Goal: Task Accomplishment & Management: Complete application form

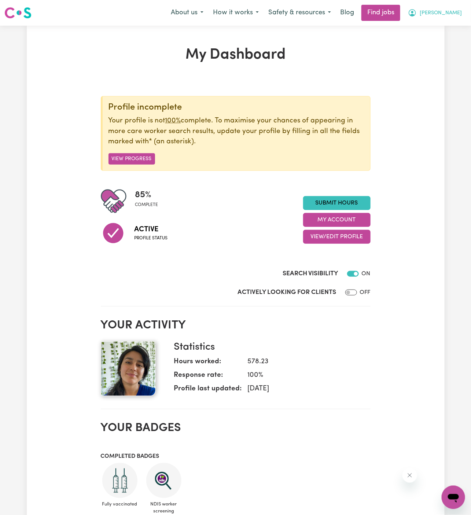
click at [457, 15] on span "[PERSON_NAME]" at bounding box center [441, 13] width 42 height 8
click at [431, 25] on link "My Account" at bounding box center [437, 29] width 58 height 14
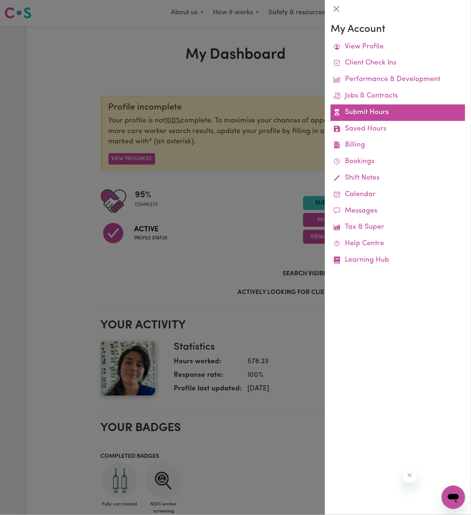
click at [369, 110] on link "Submit Hours" at bounding box center [398, 112] width 135 height 16
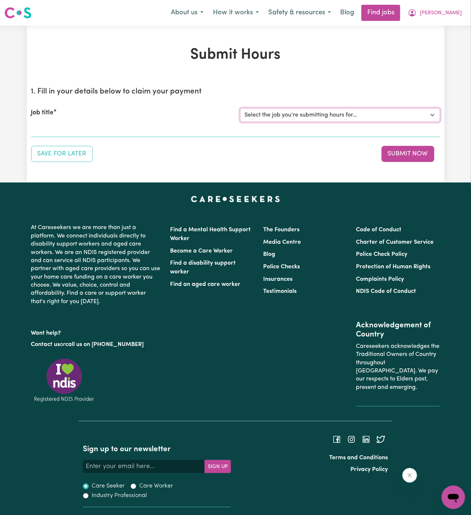
click at [317, 110] on select "Select the job you're submitting hours for... [[PERSON_NAME]] Support worker/cl…" at bounding box center [340, 115] width 200 height 14
select select "12128"
click at [240, 108] on select "Select the job you're submitting hours for... [[PERSON_NAME]] Support worker/cl…" at bounding box center [340, 115] width 200 height 14
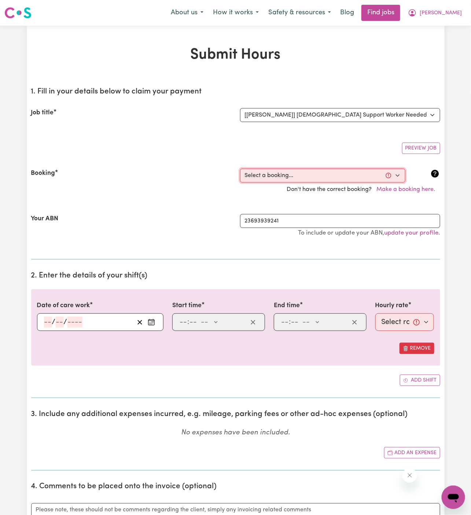
click at [316, 177] on select "Select a booking... [DATE] 02:00pm to 04:00pm (RECURRING) [DATE] 02:00pm to 04:…" at bounding box center [322, 176] width 165 height 14
select select "363824"
click at [240, 169] on select "Select a booking... [DATE] 02:00pm to 04:00pm (RECURRING) [DATE] 02:00pm to 04:…" at bounding box center [322, 176] width 165 height 14
type input "[DATE]"
type input "15"
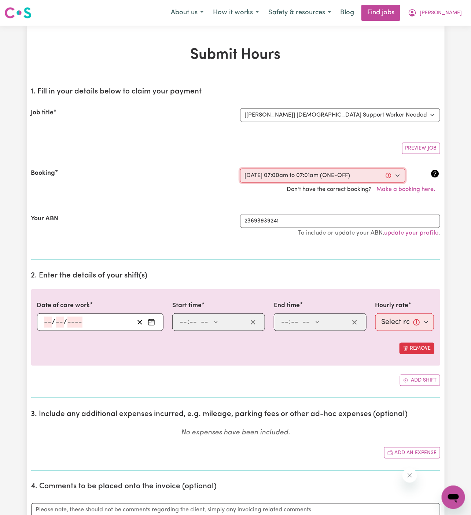
type input "9"
type input "2025"
type input "07:00"
type input "7"
type input "0"
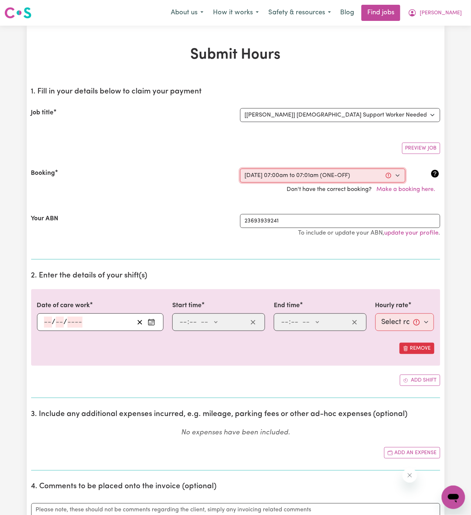
select select "am"
type input "07:01"
type input "7"
type input "1"
select select "am"
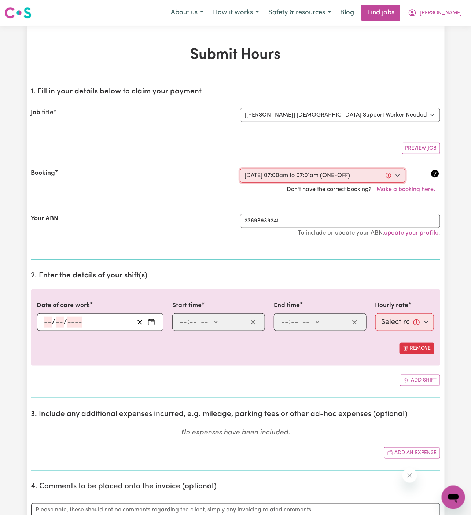
select select "49-Weekday"
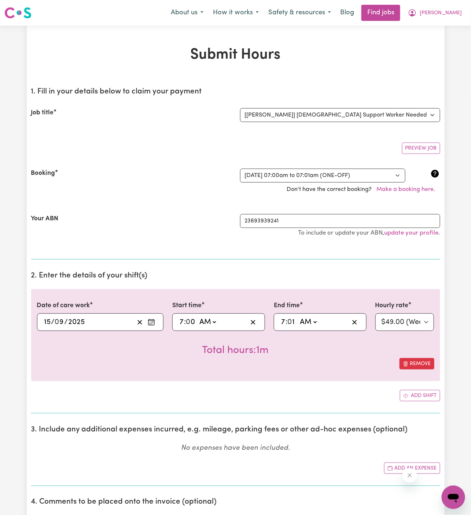
click at [46, 318] on input "15" at bounding box center [47, 322] width 7 height 11
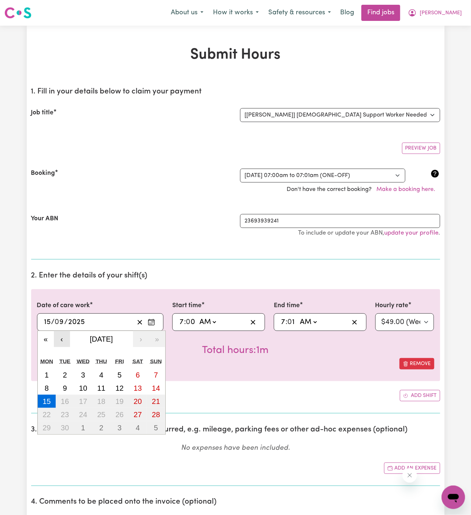
click at [58, 341] on button "‹" at bounding box center [62, 339] width 16 height 16
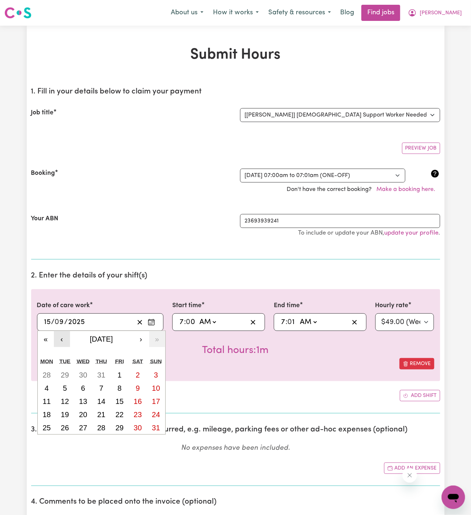
click at [58, 341] on button "‹" at bounding box center [62, 339] width 16 height 16
click at [49, 411] on abbr "16" at bounding box center [47, 414] width 8 height 8
type input "[DATE]"
type input "16"
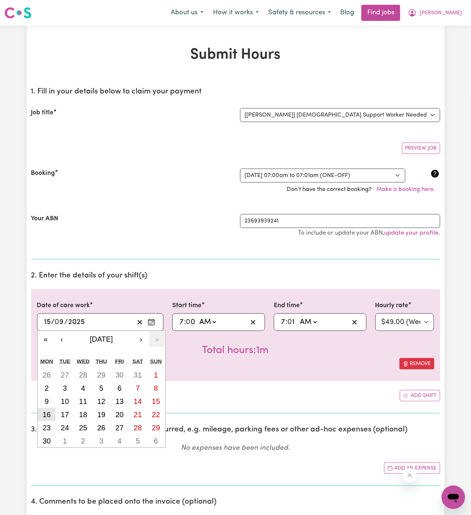
type input "6"
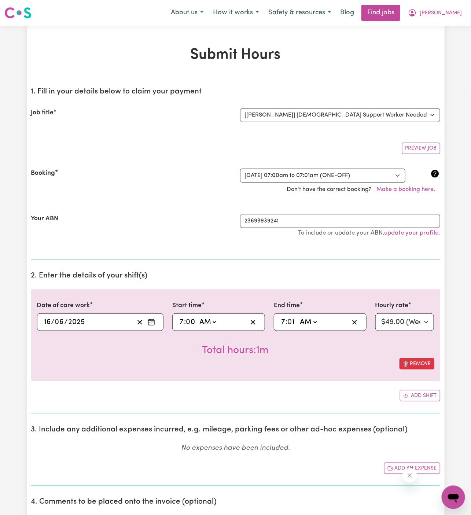
click at [180, 318] on input "7" at bounding box center [181, 322] width 5 height 11
type input "02:00"
type input "2"
click at [208, 321] on select "AM PM" at bounding box center [208, 322] width 20 height 11
select select "pm"
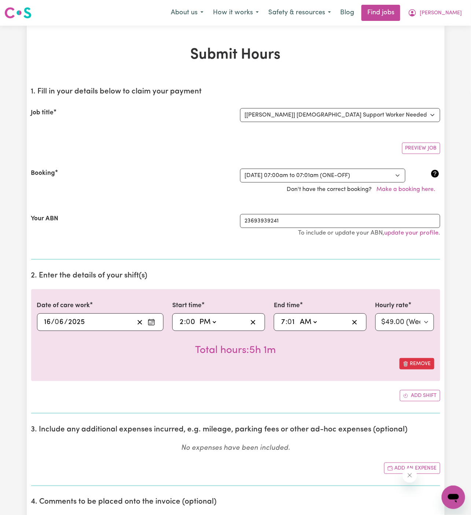
click at [198, 317] on select "AM PM" at bounding box center [208, 322] width 20 height 11
type input "14:00"
click at [281, 319] on input "7" at bounding box center [283, 322] width 5 height 11
type input "11:01"
type input "11"
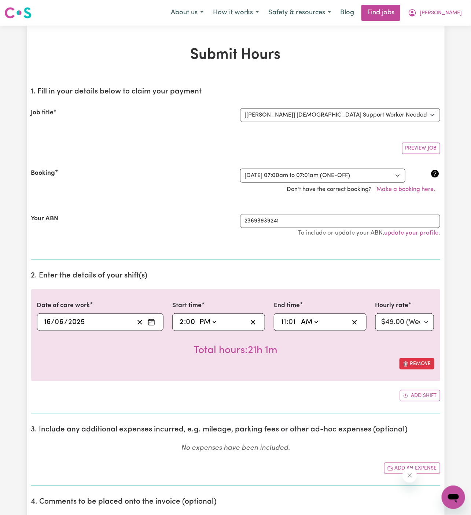
click at [285, 319] on input "11" at bounding box center [284, 322] width 6 height 11
type input "04:01"
type input "4"
type input "04:00"
type input "00"
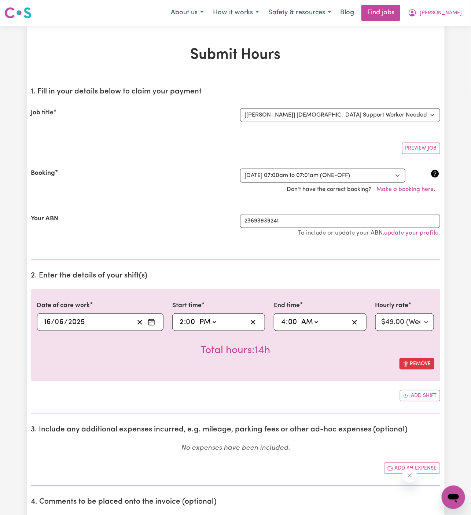
click at [305, 320] on select "AM PM" at bounding box center [309, 322] width 20 height 11
select select "pm"
click at [299, 317] on select "AM PM" at bounding box center [309, 322] width 20 height 11
type input "16:00"
type input "0"
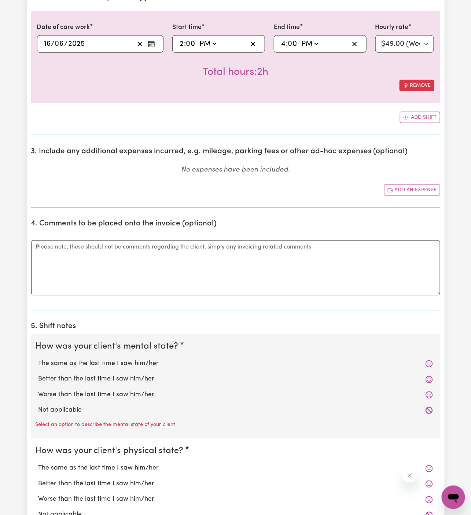
scroll to position [334, 0]
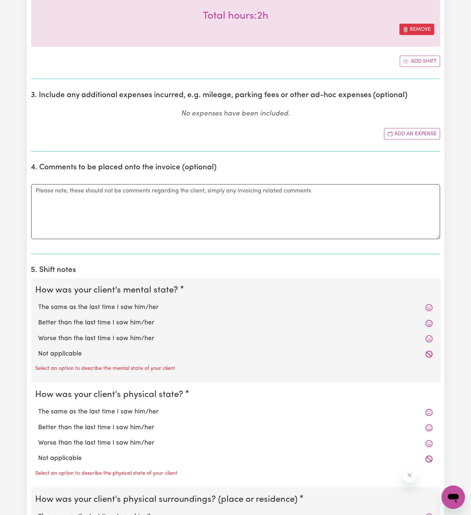
click at [209, 351] on label "Not applicable" at bounding box center [235, 355] width 394 height 10
click at [38, 350] on input "Not applicable" at bounding box center [38, 349] width 0 height 0
radio input "true"
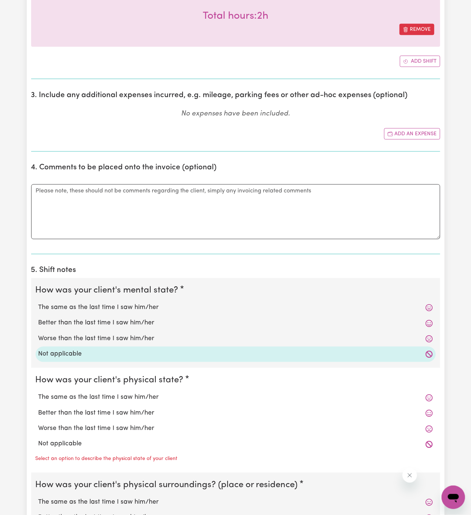
click at [137, 436] on div "Not applicable" at bounding box center [236, 443] width 400 height 15
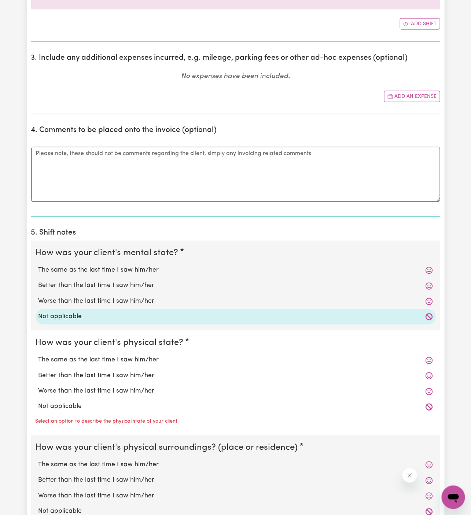
click at [113, 407] on label "Not applicable" at bounding box center [235, 407] width 394 height 10
click at [38, 402] on input "Not applicable" at bounding box center [38, 402] width 0 height 0
radio input "true"
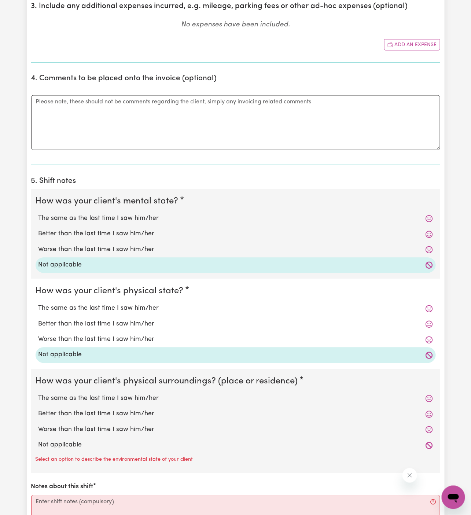
click at [109, 441] on label "Not applicable" at bounding box center [235, 446] width 394 height 10
click at [38, 441] on input "Not applicable" at bounding box center [38, 440] width 0 height 0
radio input "true"
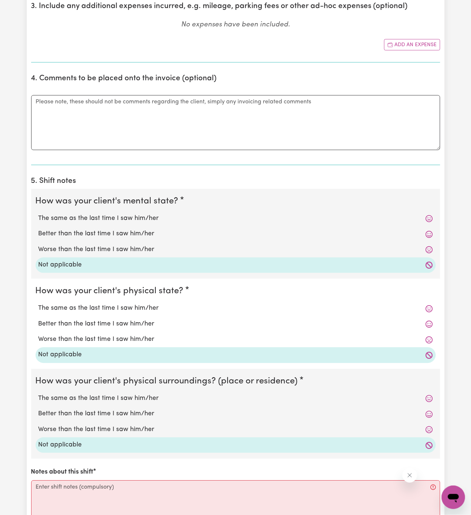
scroll to position [468, 0]
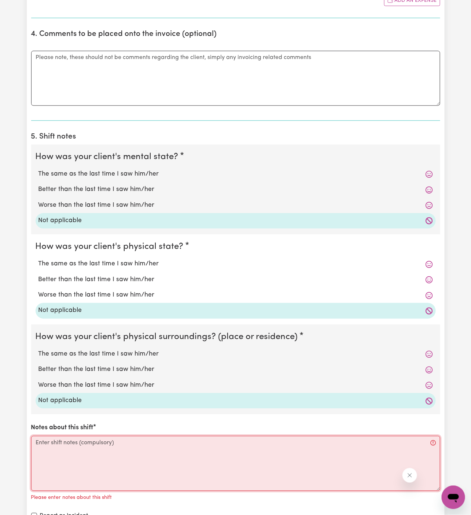
click at [109, 454] on textarea "Notes about this shift" at bounding box center [235, 463] width 409 height 55
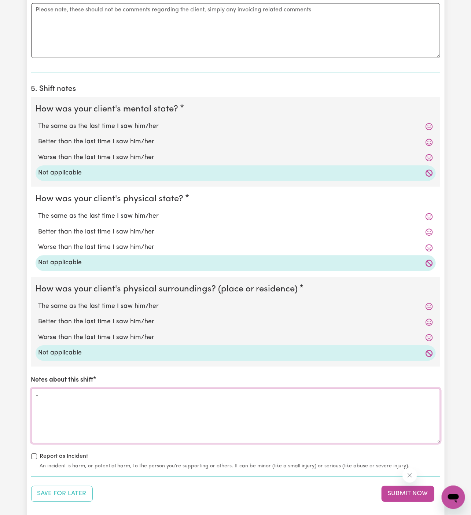
scroll to position [576, 0]
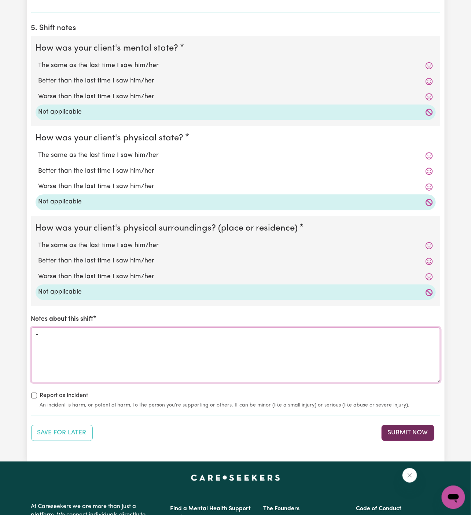
type textarea "-"
click at [387, 434] on button "Submit Now" at bounding box center [408, 433] width 53 height 16
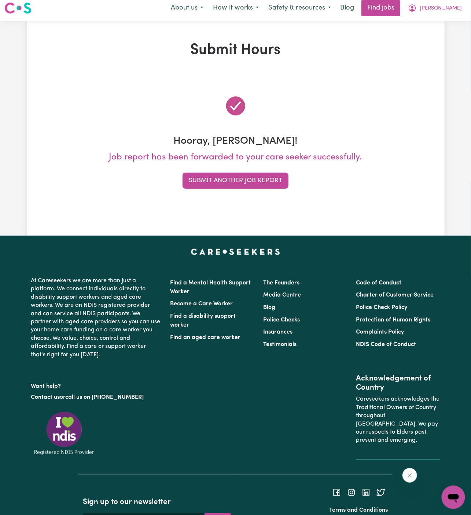
scroll to position [0, 0]
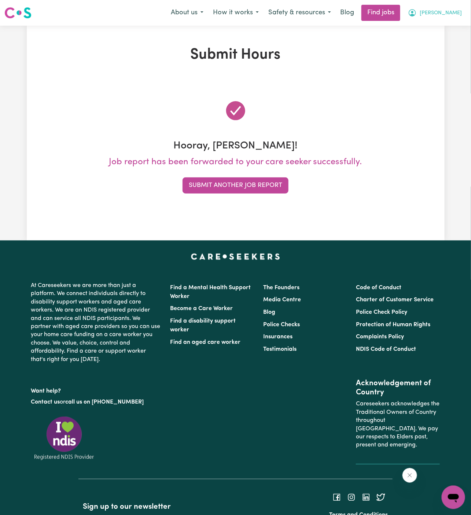
click at [458, 11] on span "[PERSON_NAME]" at bounding box center [441, 13] width 42 height 8
click at [446, 27] on link "My Account" at bounding box center [437, 29] width 58 height 14
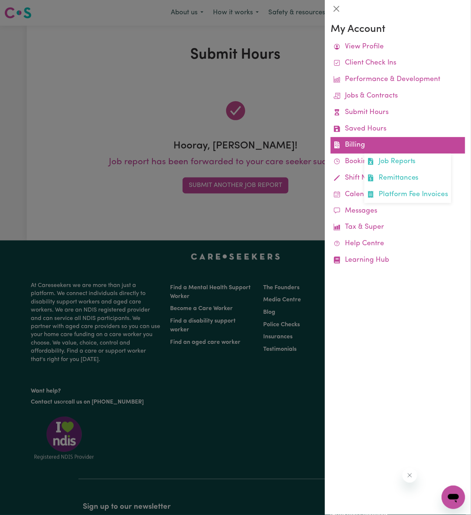
click at [362, 142] on link "Billing Job Reports Remittances Platform Fee Invoices" at bounding box center [398, 145] width 135 height 16
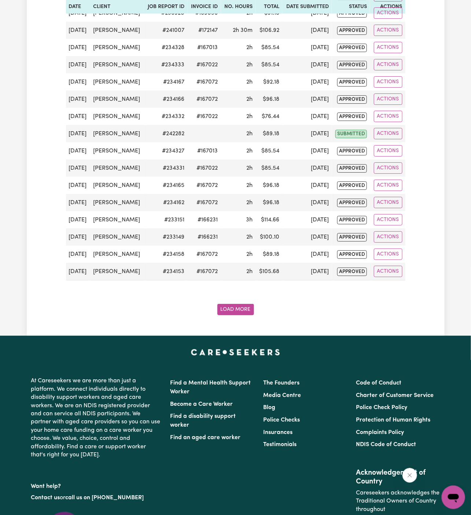
scroll to position [946, 0]
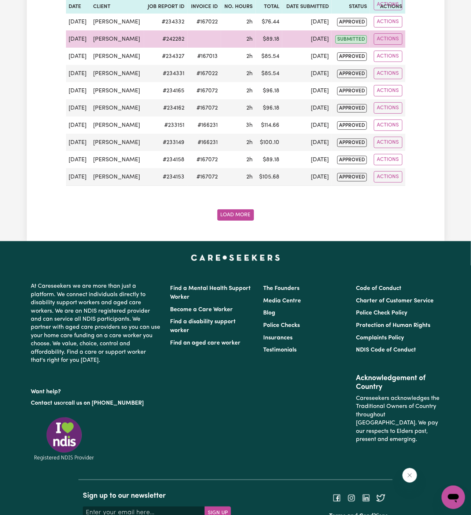
click at [208, 48] on td at bounding box center [204, 38] width 33 height 17
click at [188, 48] on td "# 242282" at bounding box center [166, 38] width 44 height 17
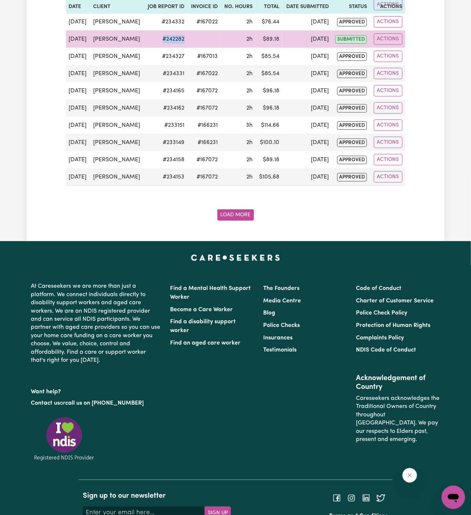
click at [188, 48] on td "# 242282" at bounding box center [166, 38] width 44 height 17
copy td "# 242282"
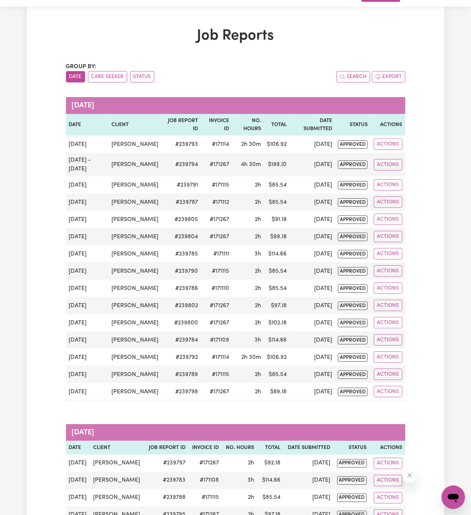
scroll to position [0, 0]
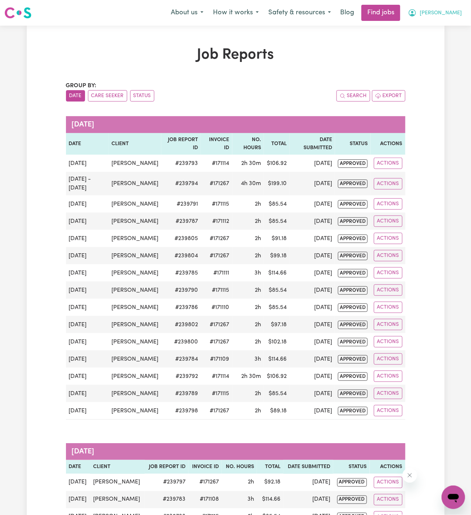
click at [447, 13] on span "[PERSON_NAME]" at bounding box center [441, 13] width 42 height 8
click at [448, 11] on span "[PERSON_NAME]" at bounding box center [441, 13] width 42 height 8
click at [450, 54] on link "Logout" at bounding box center [437, 56] width 58 height 14
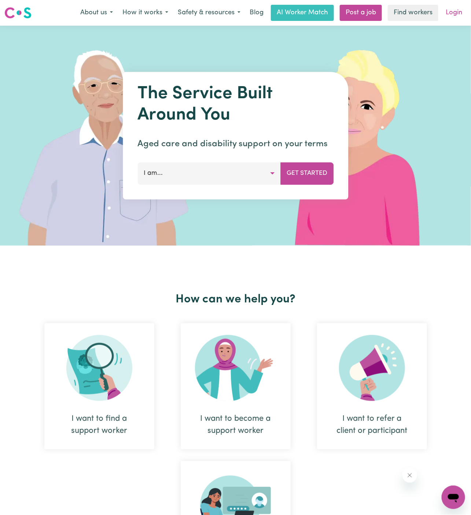
click at [454, 7] on link "Login" at bounding box center [453, 13] width 25 height 16
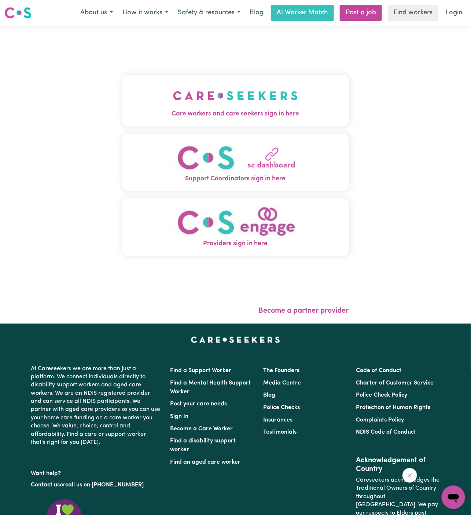
click at [193, 123] on button "Care workers and care seekers sign in here" at bounding box center [235, 100] width 227 height 51
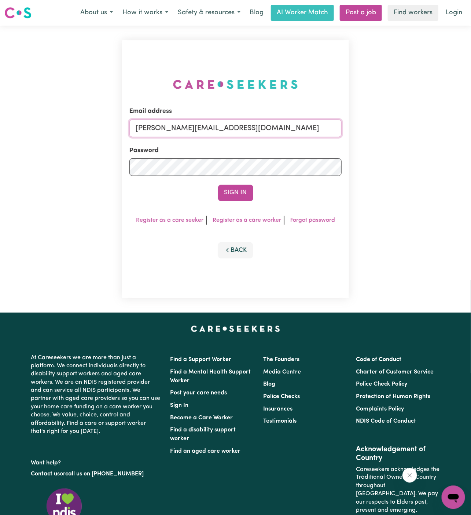
click at [298, 135] on input "[PERSON_NAME][EMAIL_ADDRESS][DOMAIN_NAME]" at bounding box center [235, 128] width 212 height 18
drag, startPoint x: 170, startPoint y: 129, endPoint x: 412, endPoint y: 143, distance: 242.7
click at [412, 143] on div "Email address [EMAIL_ADDRESS][DOMAIN_NAME] Password Sign In Register as a care …" at bounding box center [235, 169] width 471 height 287
click at [282, 125] on input "[EMAIL_ADDRESS][DOMAIN_NAME]" at bounding box center [235, 128] width 212 height 18
drag, startPoint x: 171, startPoint y: 130, endPoint x: 432, endPoint y: 126, distance: 260.6
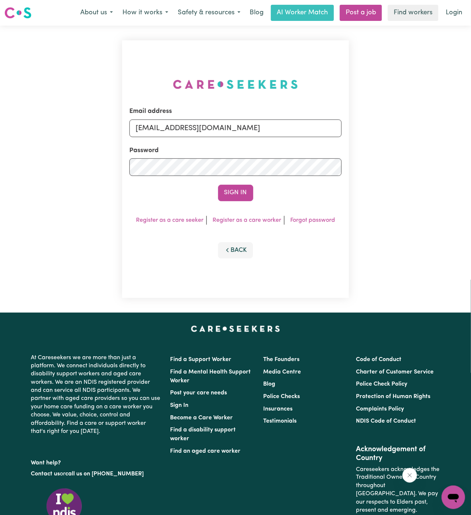
click at [432, 126] on div "Email address [EMAIL_ADDRESS][DOMAIN_NAME] Password Sign In Register as a care …" at bounding box center [235, 169] width 471 height 287
type input "[EMAIL_ADDRESS][PERSON_NAME][DOMAIN_NAME]"
click at [237, 198] on button "Sign In" at bounding box center [235, 193] width 35 height 16
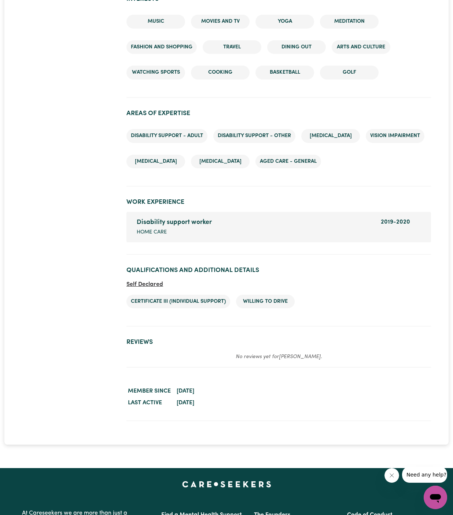
scroll to position [838, 0]
